Goal: Find contact information: Obtain details needed to contact an individual or organization

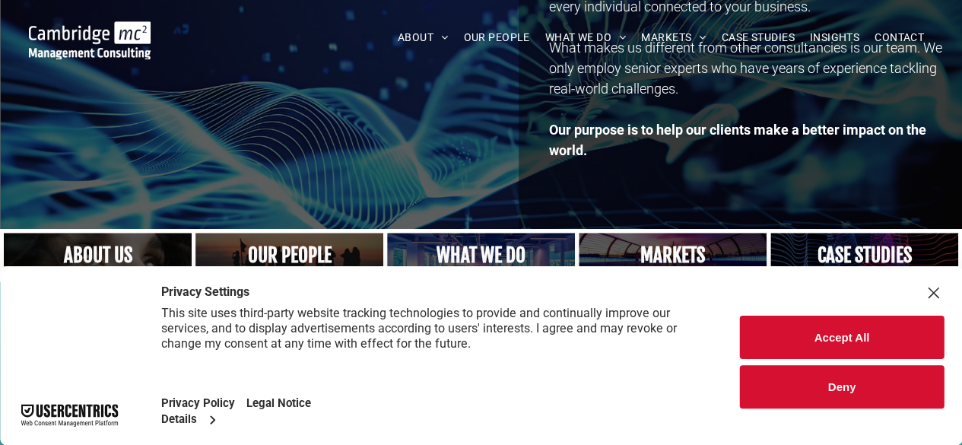
scroll to position [347, 0]
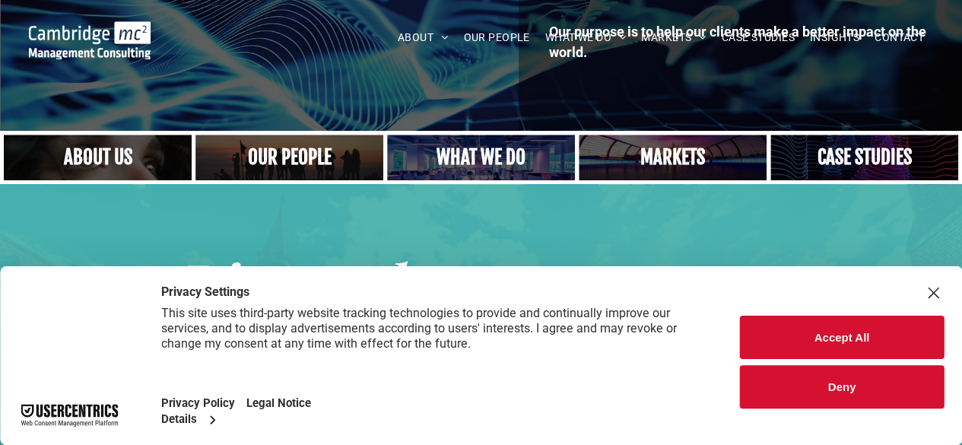
click at [934, 291] on div "Close Layer" at bounding box center [932, 292] width 21 height 21
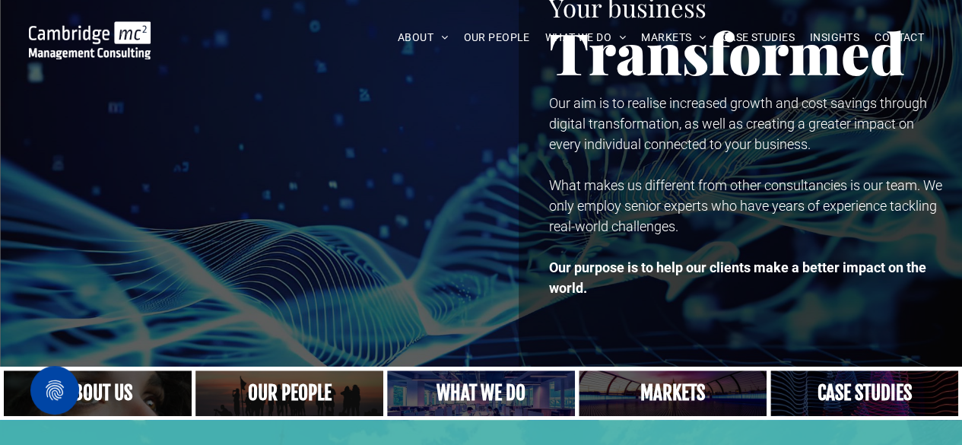
scroll to position [0, 0]
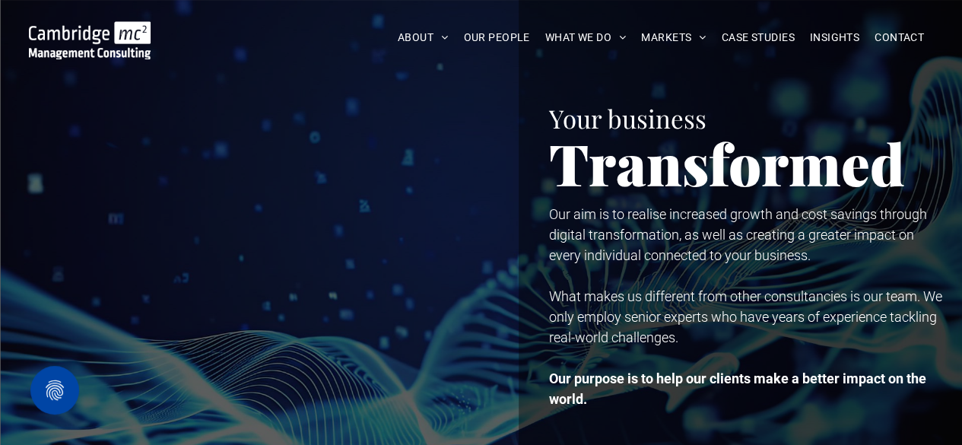
click at [894, 40] on span "CONTACT" at bounding box center [899, 38] width 49 height 24
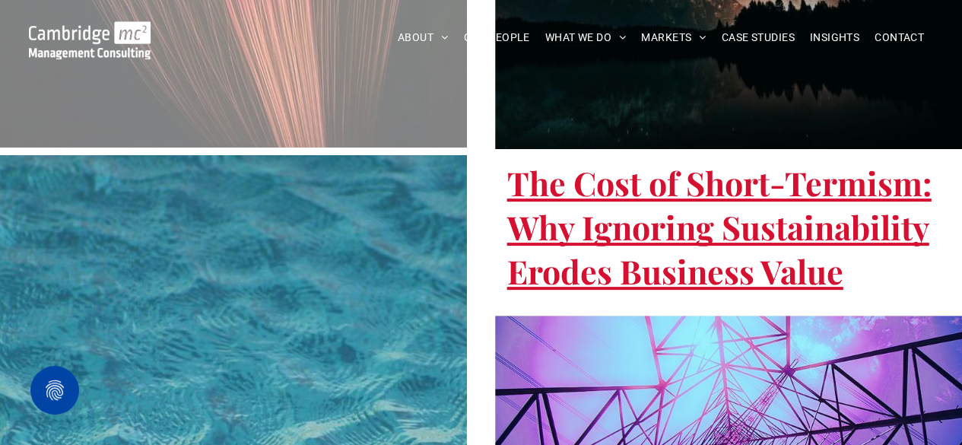
scroll to position [2935, 0]
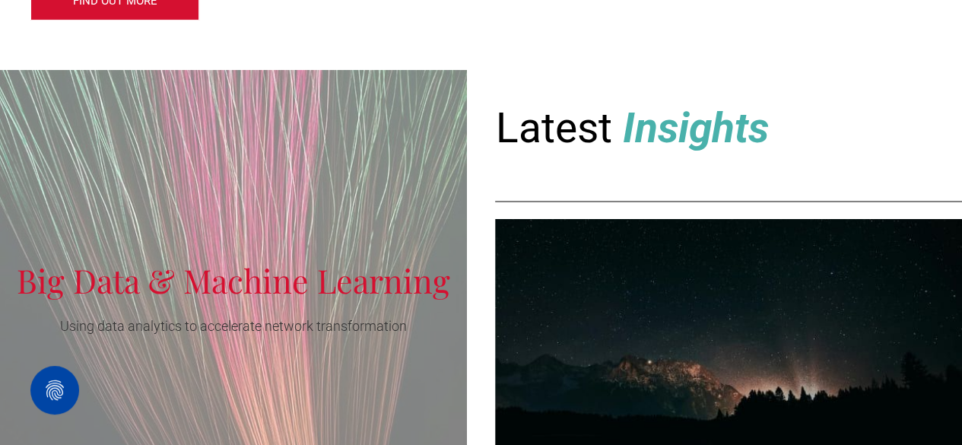
scroll to position [1929, 0]
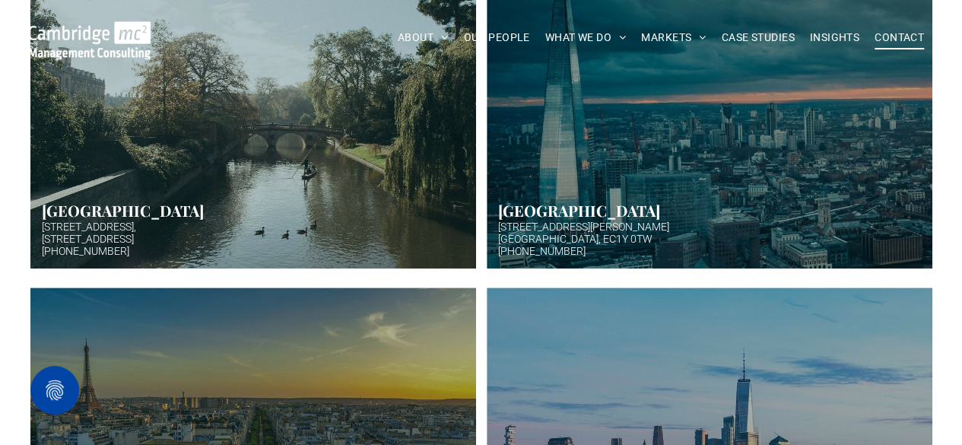
scroll to position [551, 0]
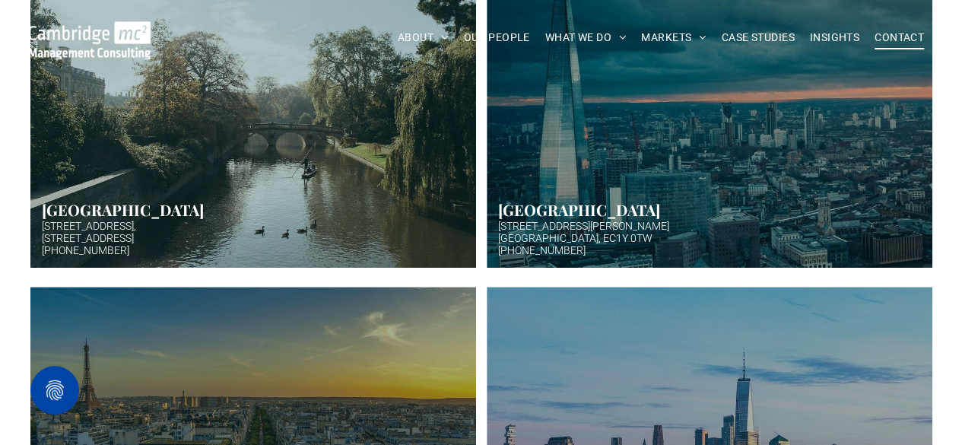
click at [197, 156] on link "Hazy afternoon photo of river and bridge in Cambridge. Punt boat in middle-dist…" at bounding box center [253, 115] width 446 height 304
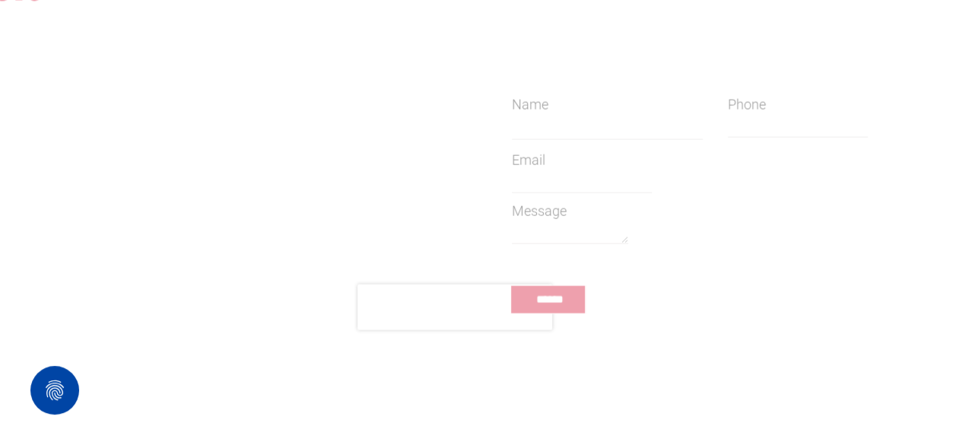
scroll to position [1398, 0]
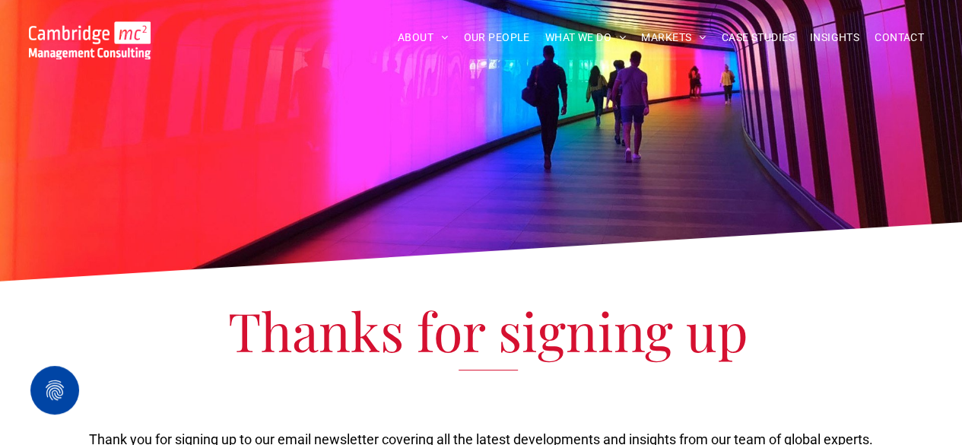
scroll to position [40, 0]
